Goal: Check status: Check status

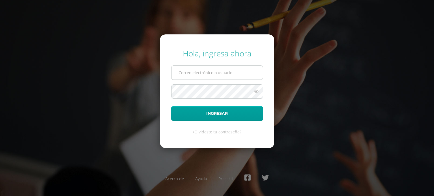
click at [206, 69] on input "text" at bounding box center [216, 73] width 91 height 14
type input "maryolivakp@gmail.com"
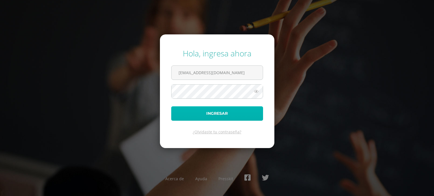
click at [219, 112] on button "Ingresar" at bounding box center [217, 114] width 92 height 14
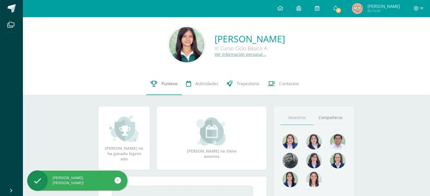
click at [161, 84] on span "Punteos" at bounding box center [169, 84] width 16 height 6
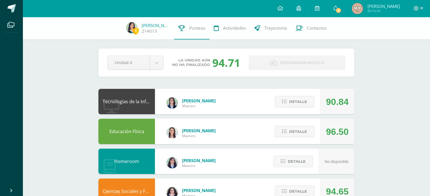
click at [275, 132] on div "Detalle" at bounding box center [293, 131] width 54 height 25
click at [277, 132] on button "Detalle" at bounding box center [295, 132] width 40 height 12
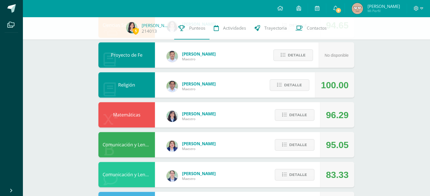
scroll to position [276, 0]
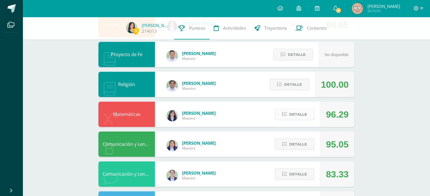
click at [295, 119] on span "Detalle" at bounding box center [298, 114] width 18 height 10
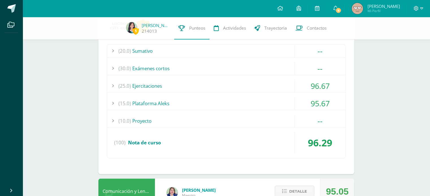
scroll to position [390, 0]
click at [280, 104] on div "(15.0) Plataforma Aleks" at bounding box center [226, 103] width 238 height 13
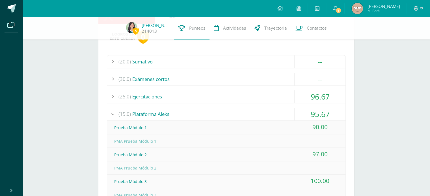
scroll to position [378, 0]
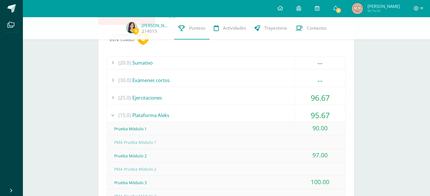
click at [261, 114] on div "(15.0) Plataforma Aleks" at bounding box center [226, 115] width 238 height 13
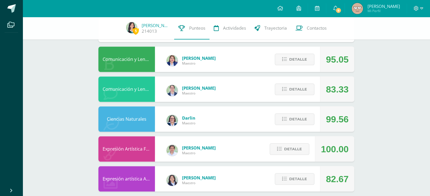
scroll to position [523, 0]
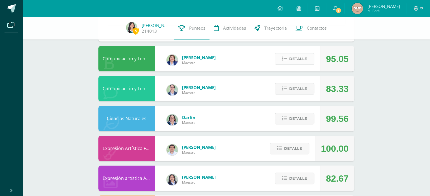
click at [287, 56] on icon at bounding box center [284, 58] width 5 height 5
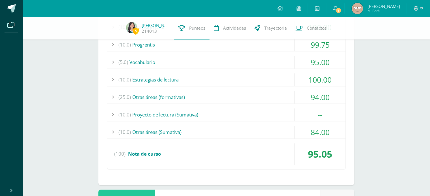
scroll to position [622, 0]
click at [279, 134] on div "(10.0) Otras áreas (Sumativa)" at bounding box center [226, 132] width 238 height 13
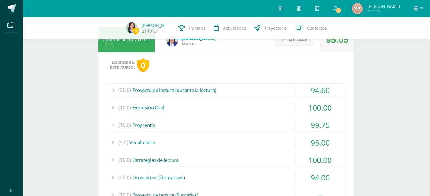
scroll to position [536, 0]
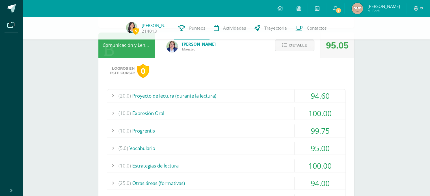
click at [277, 91] on div "(20.0) Proyecto de lectura (durante la lectura)" at bounding box center [226, 96] width 238 height 13
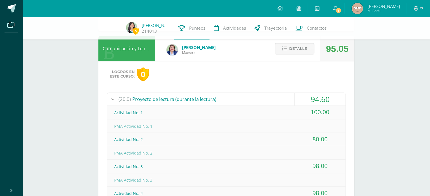
scroll to position [531, 0]
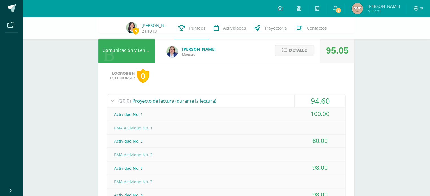
click at [276, 96] on div "(20.0) Proyecto de lectura (durante la lectura)" at bounding box center [226, 101] width 238 height 13
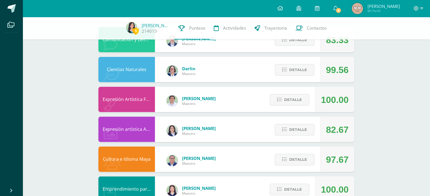
scroll to position [786, 0]
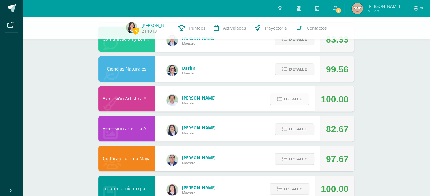
click at [286, 96] on span "Detalle" at bounding box center [293, 99] width 18 height 10
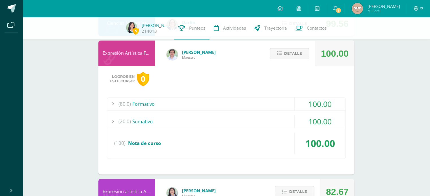
scroll to position [832, 0]
click at [274, 101] on div "(80.0) Formativo" at bounding box center [226, 104] width 238 height 13
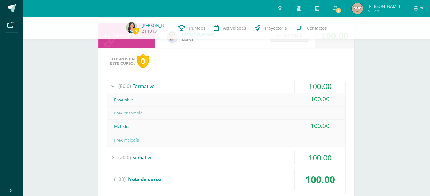
scroll to position [851, 0]
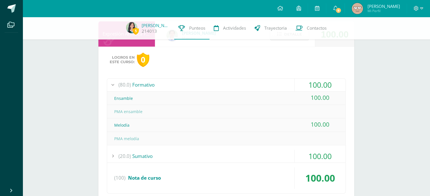
click at [254, 150] on div "(20.0) Sumativo" at bounding box center [226, 156] width 238 height 13
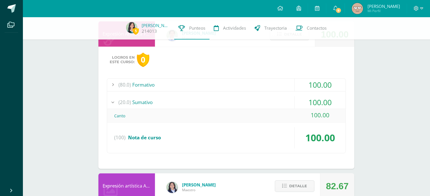
click at [266, 99] on div "(20.0) Sumativo" at bounding box center [226, 102] width 238 height 13
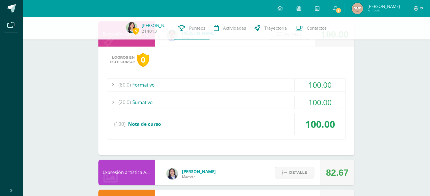
click at [269, 79] on div "(80.0) Formativo" at bounding box center [226, 85] width 238 height 13
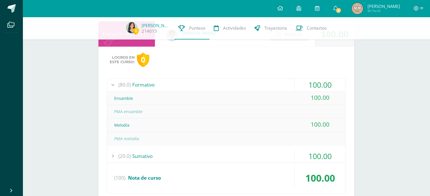
click at [269, 81] on div "(80.0) Formativo" at bounding box center [226, 85] width 238 height 13
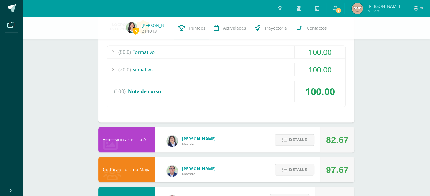
scroll to position [885, 0]
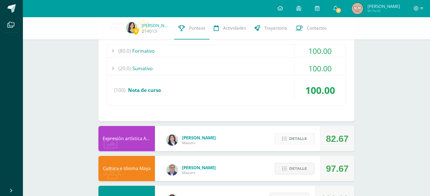
click at [282, 138] on button "Detalle" at bounding box center [295, 139] width 40 height 12
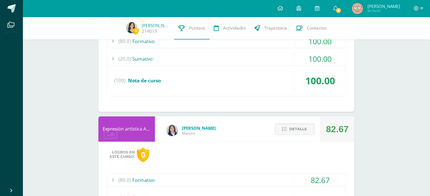
scroll to position [895, 0]
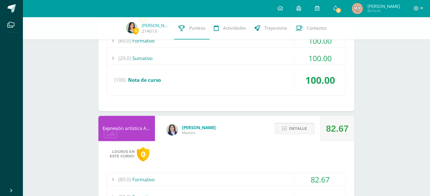
click at [299, 131] on span "Detalle" at bounding box center [298, 128] width 18 height 10
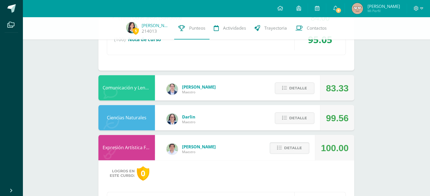
scroll to position [738, 0]
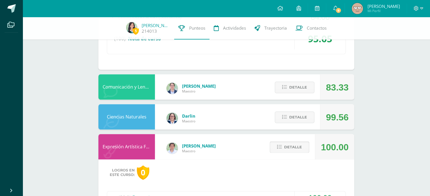
click at [298, 151] on span "Detalle" at bounding box center [293, 147] width 18 height 10
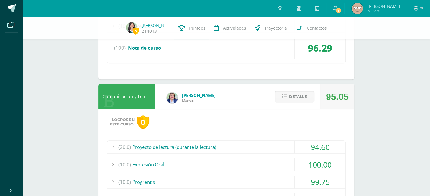
scroll to position [482, 0]
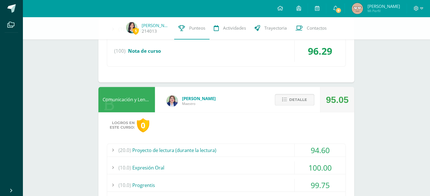
click at [301, 99] on span "Detalle" at bounding box center [298, 100] width 18 height 10
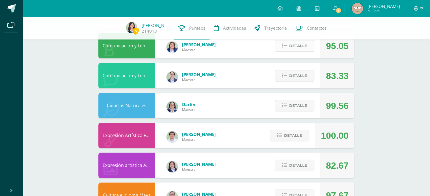
scroll to position [536, 0]
click at [297, 102] on span "Detalle" at bounding box center [298, 105] width 18 height 10
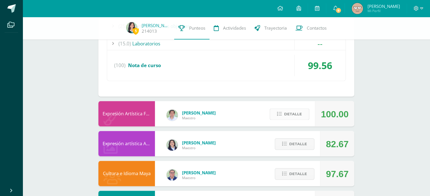
click at [295, 110] on span "Detalle" at bounding box center [293, 114] width 18 height 10
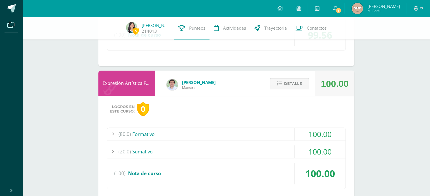
scroll to position [766, 0]
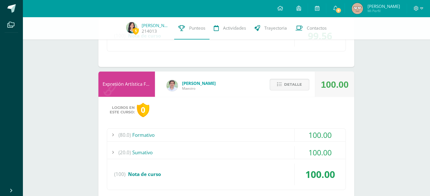
click at [282, 154] on div "(20.0) Sumativo" at bounding box center [226, 152] width 238 height 13
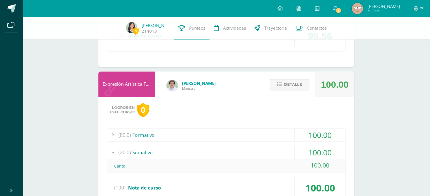
click at [283, 135] on div "(80.0) Formativo" at bounding box center [226, 135] width 238 height 13
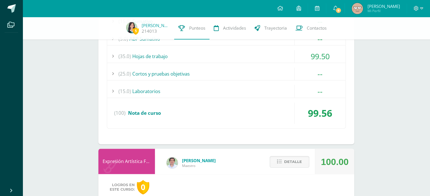
scroll to position [686, 0]
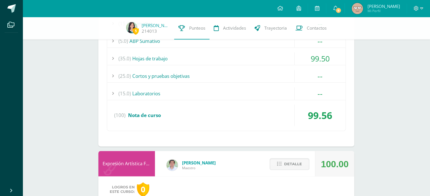
click at [289, 171] on div "Detalle" at bounding box center [288, 163] width 54 height 25
click at [289, 162] on span "Detalle" at bounding box center [293, 164] width 18 height 10
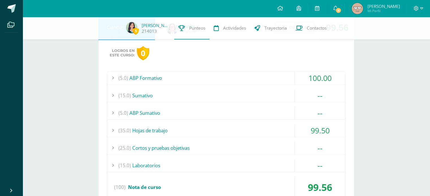
scroll to position [614, 0]
click at [282, 145] on div "(25.0) Cortos y pruebas objetivas" at bounding box center [226, 148] width 238 height 13
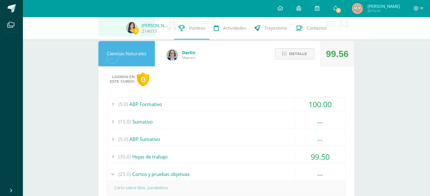
scroll to position [590, 0]
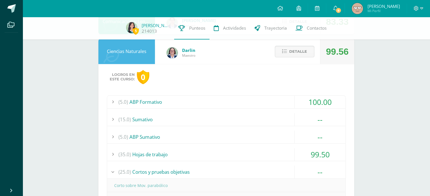
click at [275, 148] on div "(35.0) Hojas de trabajo" at bounding box center [226, 154] width 238 height 13
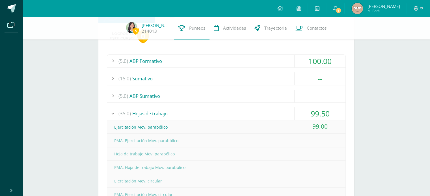
scroll to position [595, 0]
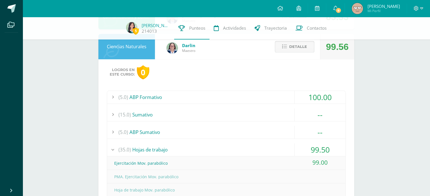
click at [304, 51] on button "Detalle" at bounding box center [295, 47] width 40 height 12
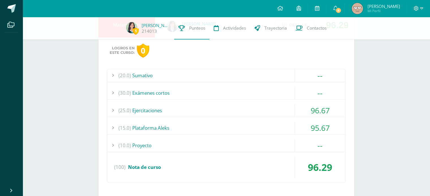
scroll to position [366, 0]
click at [273, 75] on div "(20.0) Sumativo" at bounding box center [226, 75] width 238 height 13
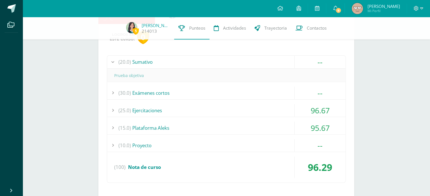
scroll to position [380, 0]
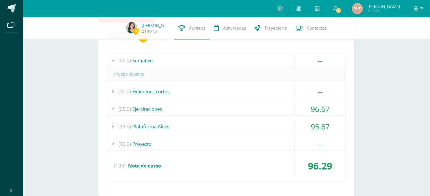
click at [254, 87] on div "(30.0) Exámenes cortos" at bounding box center [226, 91] width 238 height 13
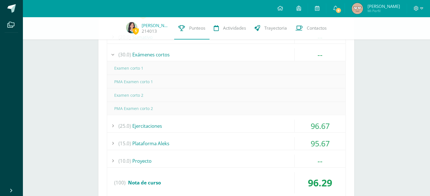
scroll to position [406, 0]
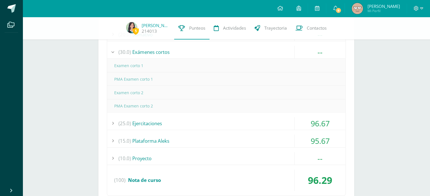
click at [241, 120] on div "(25.0) Ejercitaciones" at bounding box center [226, 123] width 238 height 13
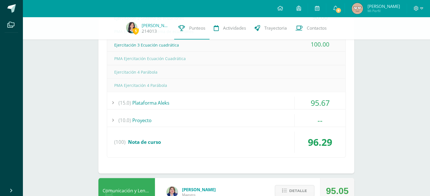
click at [251, 100] on div "(15.0) Plataforma Aleks" at bounding box center [226, 103] width 238 height 13
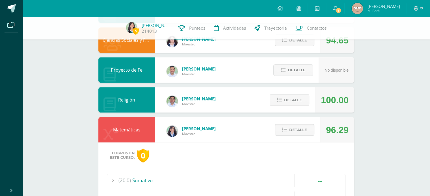
scroll to position [260, 0]
click at [299, 126] on span "Detalle" at bounding box center [298, 130] width 18 height 10
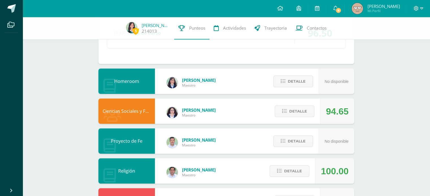
scroll to position [189, 0]
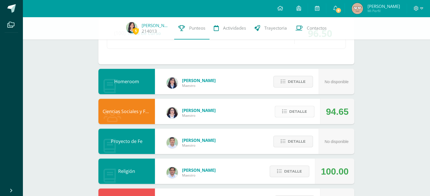
click at [312, 115] on button "Detalle" at bounding box center [295, 112] width 40 height 12
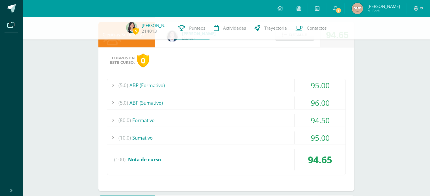
scroll to position [266, 0]
click at [277, 81] on div "(5.0) ABP (Formativo)" at bounding box center [226, 85] width 238 height 13
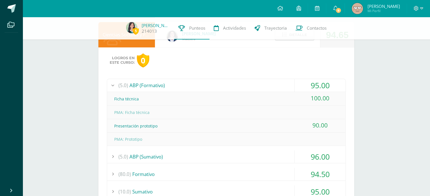
click at [253, 155] on div "(5.0) ABP (Sumativo)" at bounding box center [226, 157] width 238 height 13
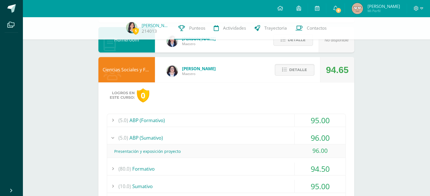
scroll to position [228, 0]
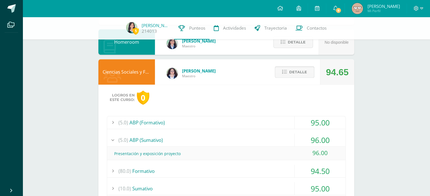
click at [282, 71] on icon at bounding box center [284, 72] width 5 height 5
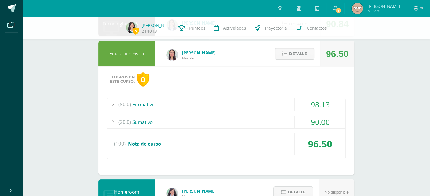
scroll to position [42, 0]
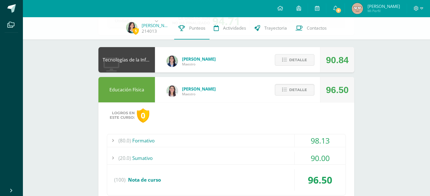
click at [287, 84] on div "Detalle" at bounding box center [293, 89] width 54 height 25
click at [288, 87] on button "Detalle" at bounding box center [295, 90] width 40 height 12
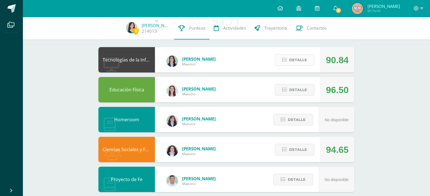
click at [303, 56] on span "Detalle" at bounding box center [298, 60] width 18 height 10
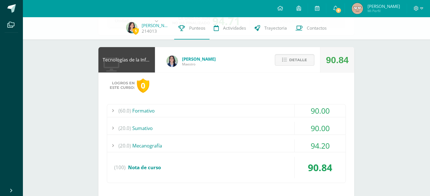
click at [273, 144] on div "(20.0) Mecanografía" at bounding box center [226, 146] width 238 height 13
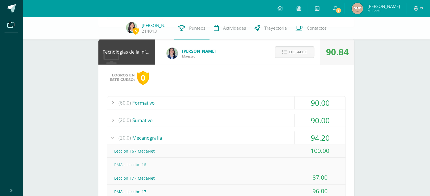
scroll to position [50, 0]
drag, startPoint x: 271, startPoint y: 138, endPoint x: 273, endPoint y: 125, distance: 12.8
click at [271, 134] on div "(20.0) Mecanografía" at bounding box center [226, 137] width 238 height 13
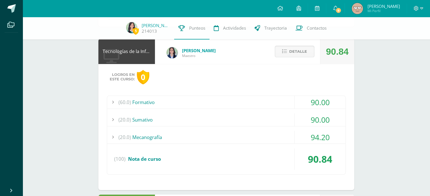
click at [272, 117] on div "(20.0) Sumativo" at bounding box center [226, 120] width 238 height 13
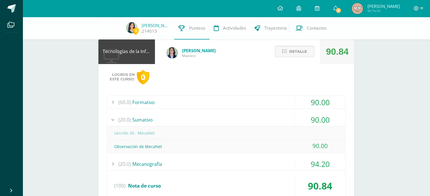
click at [258, 118] on div "(20.0) Sumativo" at bounding box center [226, 120] width 238 height 13
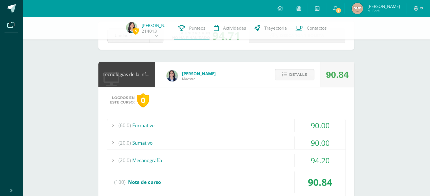
scroll to position [28, 0]
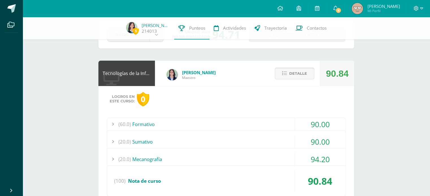
click at [289, 74] on button "Detalle" at bounding box center [295, 74] width 40 height 12
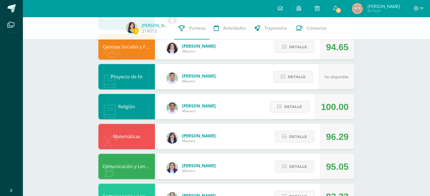
scroll to position [149, 0]
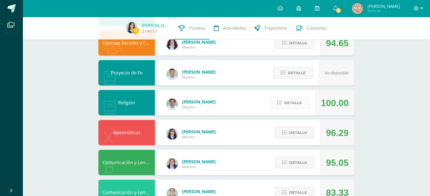
click at [290, 98] on span "Detalle" at bounding box center [293, 103] width 18 height 10
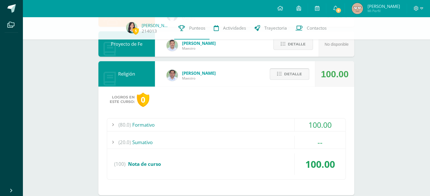
scroll to position [182, 0]
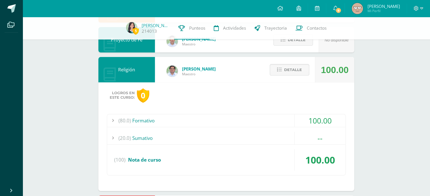
click at [267, 125] on div "(80.0) Formativo" at bounding box center [226, 120] width 238 height 13
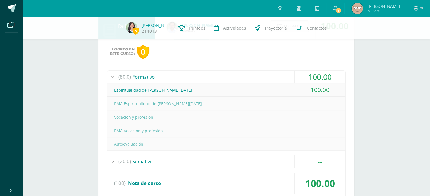
scroll to position [227, 0]
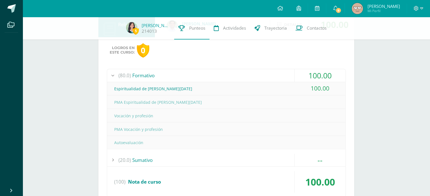
click at [251, 161] on div "(20.0) Sumativo" at bounding box center [226, 160] width 238 height 13
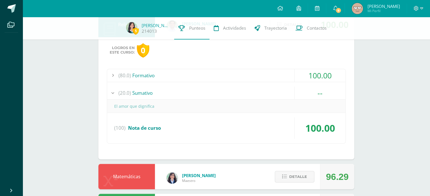
click at [259, 90] on div "(20.0) Sumativo" at bounding box center [226, 93] width 238 height 13
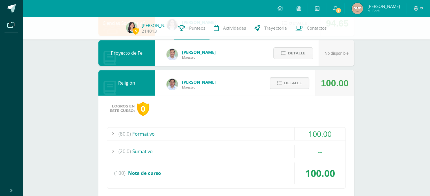
scroll to position [162, 0]
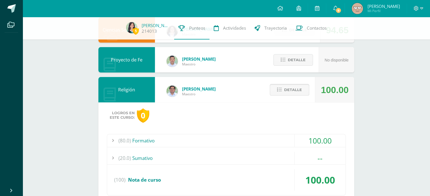
click at [290, 89] on span "Detalle" at bounding box center [293, 90] width 18 height 10
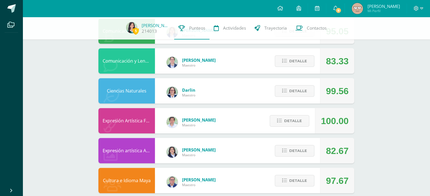
scroll to position [277, 0]
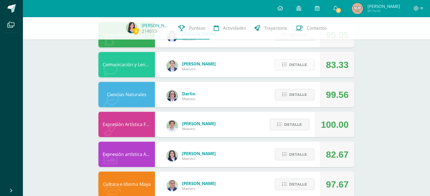
click at [306, 63] on span "Detalle" at bounding box center [298, 65] width 18 height 10
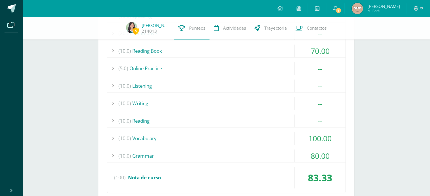
scroll to position [376, 0]
click at [286, 121] on div "(10.0) Reading" at bounding box center [226, 121] width 238 height 13
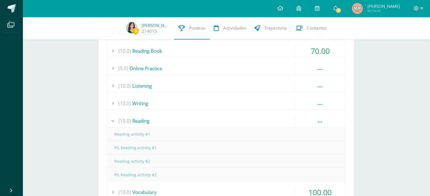
click at [286, 121] on div "(10.0) Reading" at bounding box center [226, 121] width 238 height 13
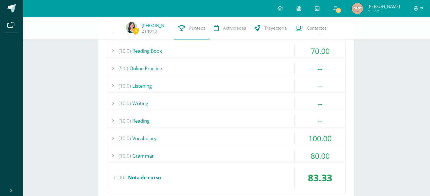
click at [289, 106] on div "(10.0) Writing" at bounding box center [226, 103] width 238 height 13
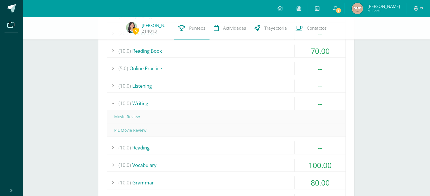
click at [289, 106] on div "(10.0) Writing" at bounding box center [226, 103] width 238 height 13
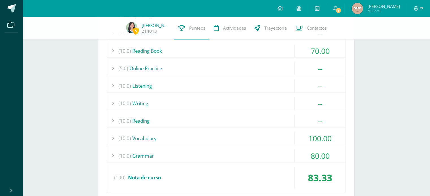
click at [289, 84] on div "(10.0) Listening" at bounding box center [226, 86] width 238 height 13
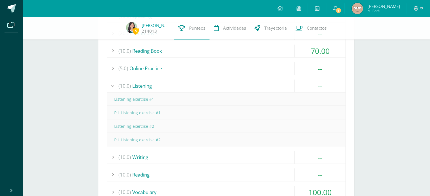
click at [289, 84] on div "(10.0) Listening" at bounding box center [226, 86] width 238 height 13
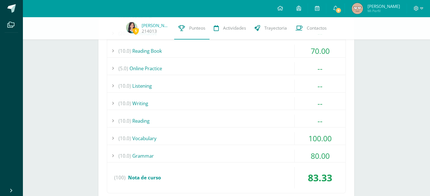
click at [290, 63] on div "(5.0) Online Practice" at bounding box center [226, 68] width 238 height 13
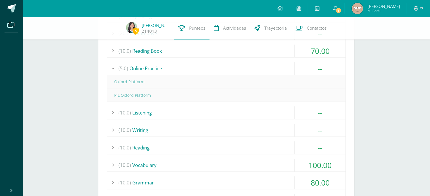
click at [290, 63] on div "(5.0) Online Practice" at bounding box center [226, 68] width 238 height 13
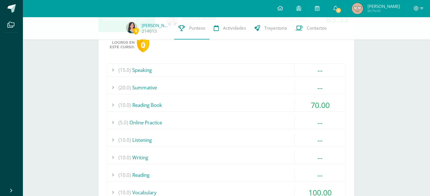
scroll to position [322, 0]
click at [289, 82] on div "(20.0) Summative" at bounding box center [226, 87] width 238 height 13
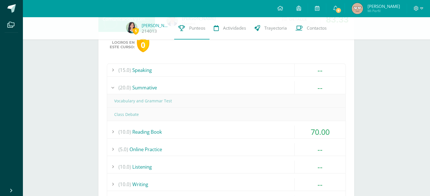
click at [273, 84] on div "(20.0) Summative" at bounding box center [226, 87] width 238 height 13
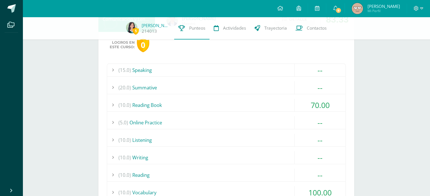
click at [273, 84] on div "(20.0) Summative" at bounding box center [226, 87] width 238 height 13
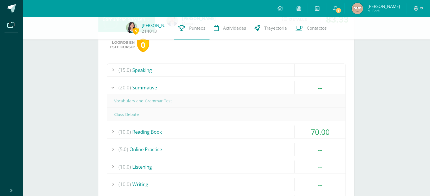
click at [273, 84] on div "(20.0) Summative" at bounding box center [226, 87] width 238 height 13
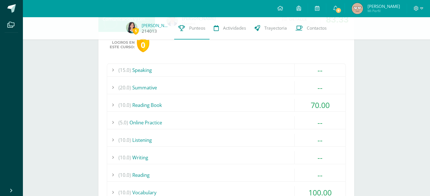
click at [132, 24] on img at bounding box center [131, 27] width 11 height 11
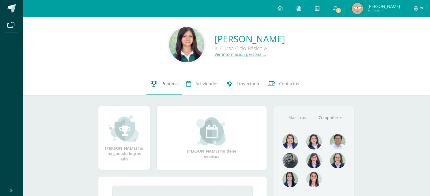
click at [171, 84] on span "Punteos" at bounding box center [169, 84] width 16 height 6
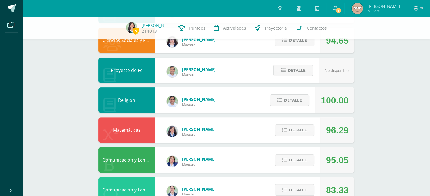
scroll to position [151, 0]
